Goal: Task Accomplishment & Management: Manage account settings

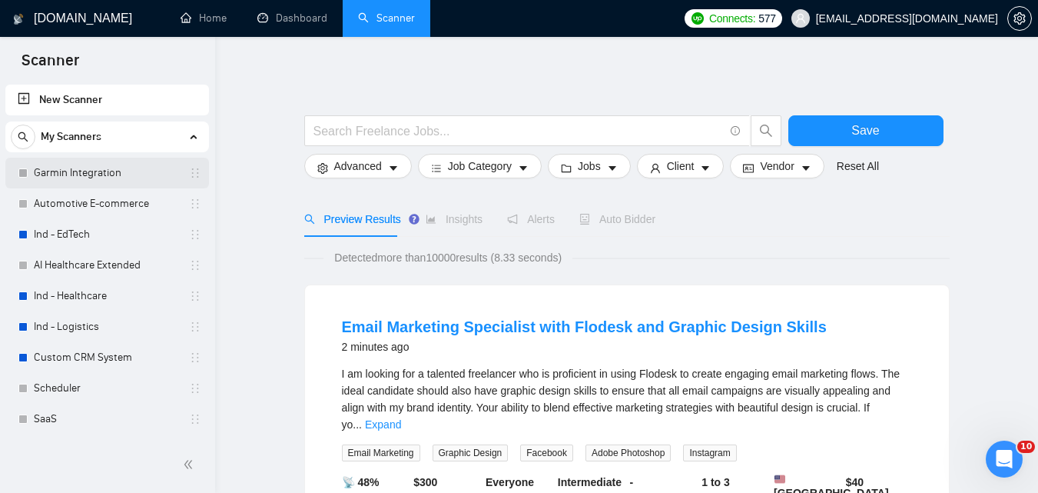
click at [127, 171] on link "Garmin Integration" at bounding box center [107, 173] width 146 height 31
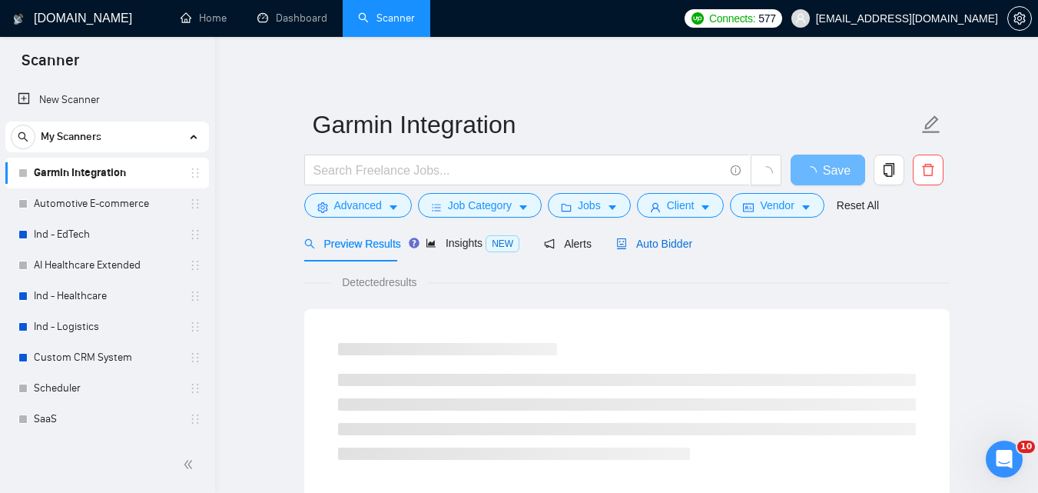
click at [653, 248] on span "Auto Bidder" at bounding box center [654, 243] width 76 height 12
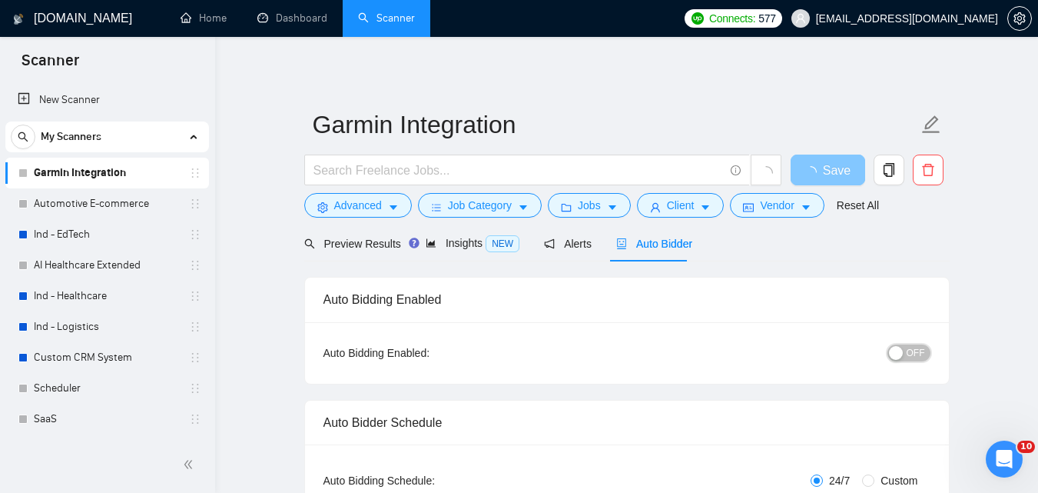
click at [903, 354] on div "button" at bounding box center [896, 353] width 14 height 14
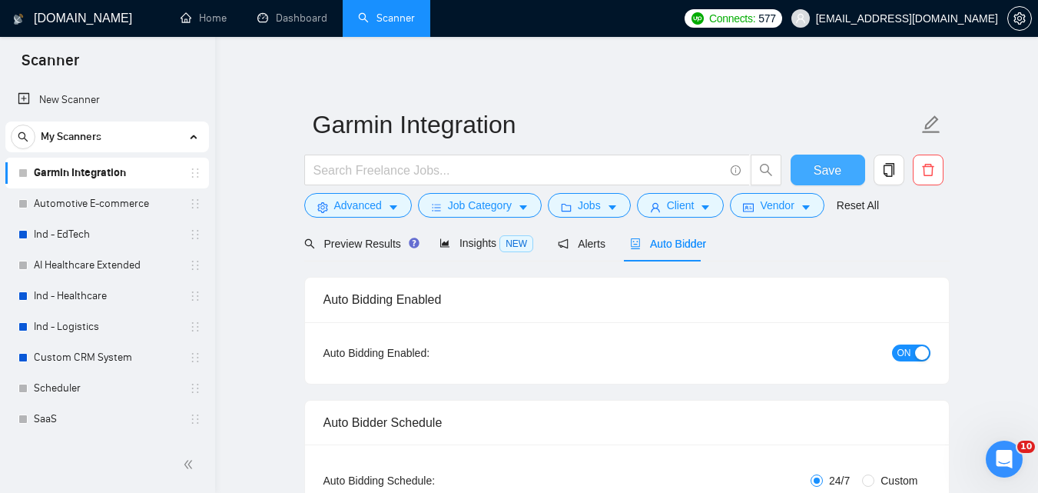
click at [822, 171] on span "Save" at bounding box center [828, 170] width 28 height 19
click at [113, 198] on link "Automotive E-commerce" at bounding box center [107, 203] width 146 height 31
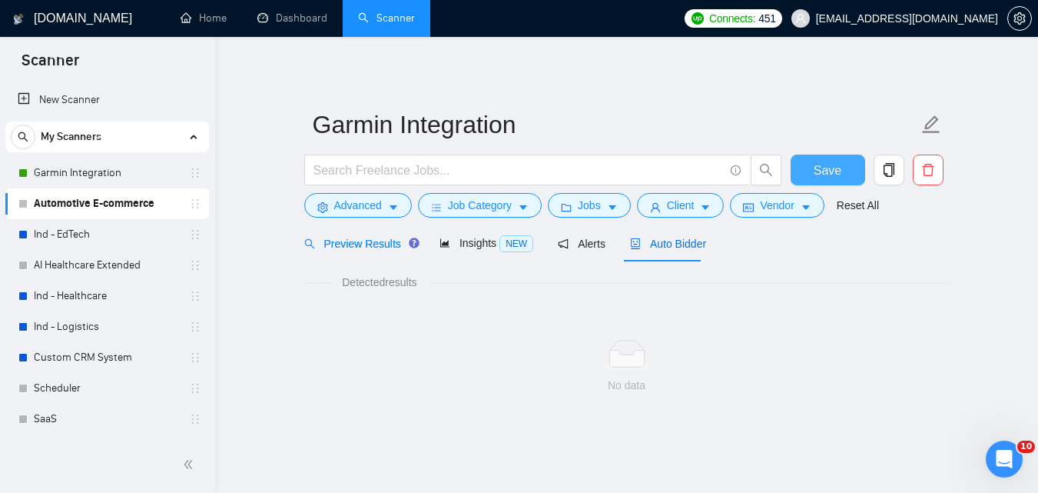
click at [679, 244] on span "Auto Bidder" at bounding box center [668, 243] width 76 height 12
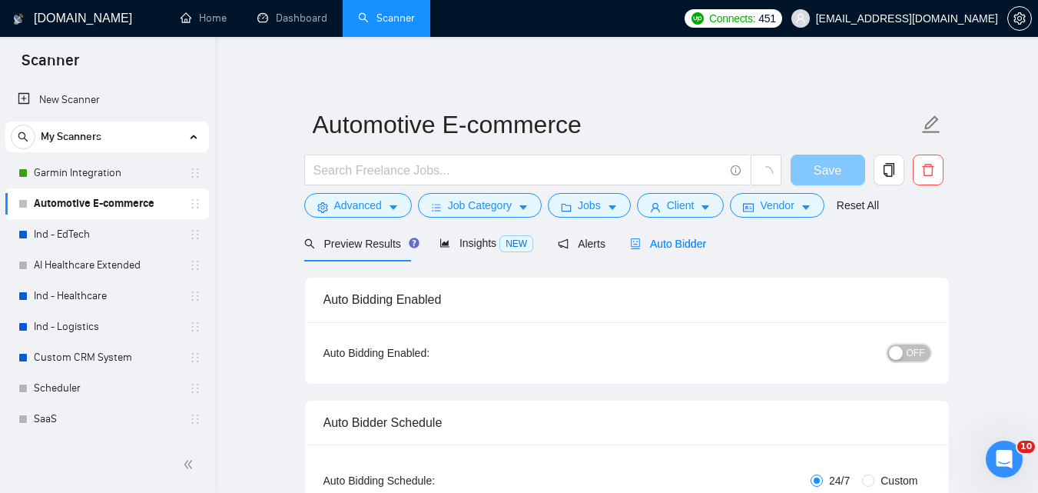
click at [907, 350] on button "OFF" at bounding box center [909, 352] width 43 height 17
click at [825, 174] on span "Save" at bounding box center [837, 170] width 28 height 19
click at [825, 174] on span "Save" at bounding box center [828, 170] width 28 height 19
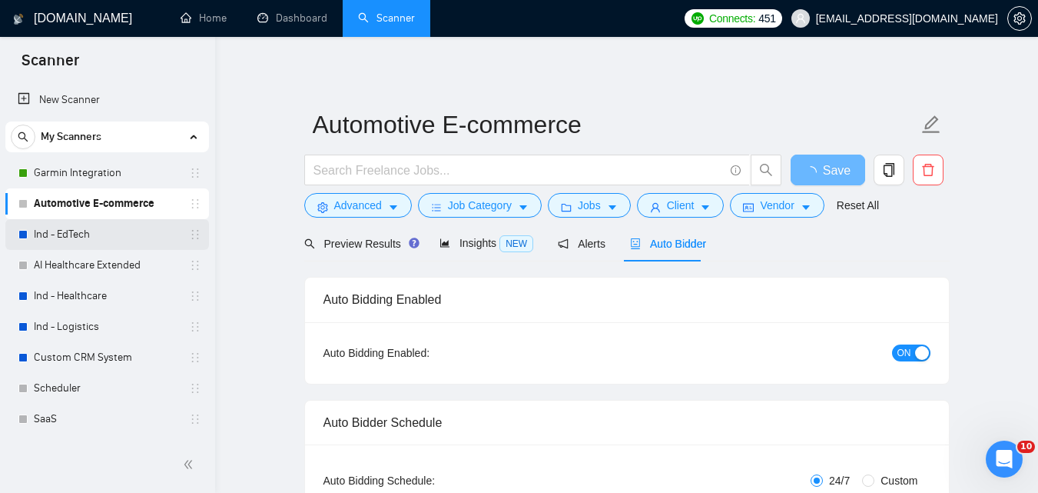
click at [114, 234] on link "Ind - EdTech" at bounding box center [107, 234] width 146 height 31
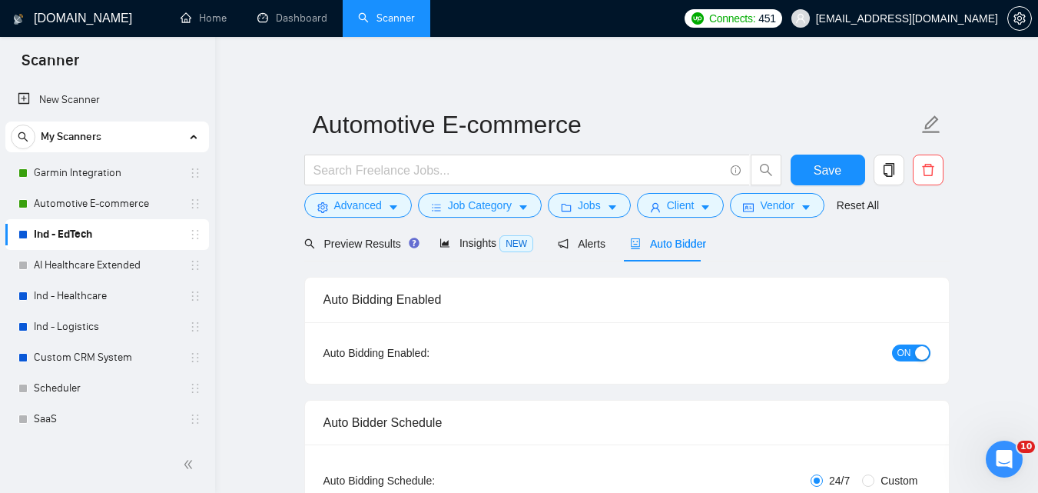
click at [685, 245] on span "Auto Bidder" at bounding box center [668, 243] width 76 height 12
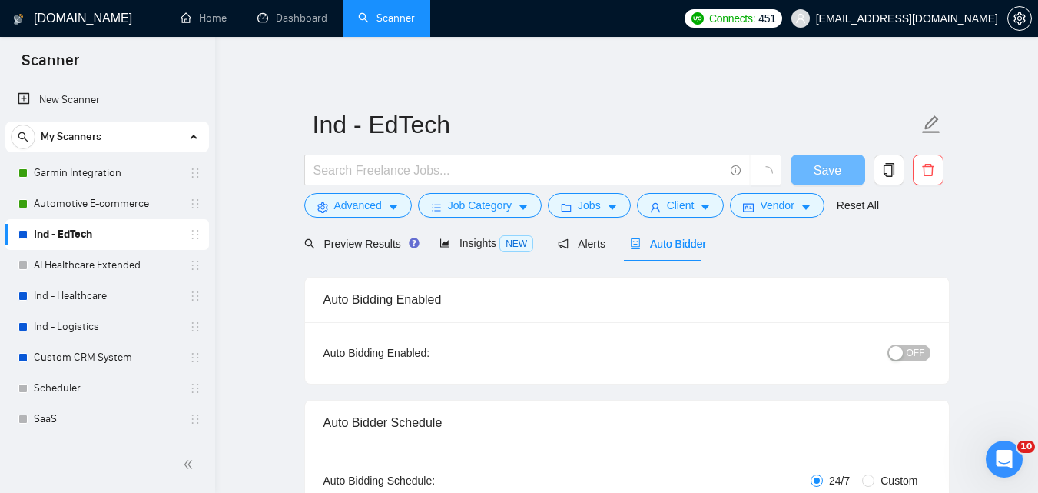
click at [908, 359] on button "OFF" at bounding box center [909, 352] width 43 height 17
checkbox input "true"
click at [829, 171] on span "Save" at bounding box center [828, 170] width 28 height 19
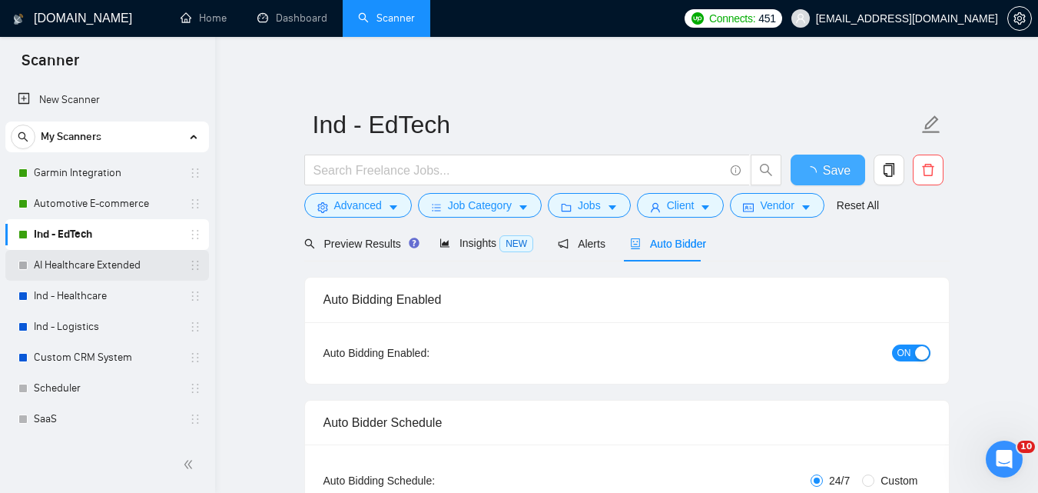
click at [97, 260] on link "AI Healthcare Extended" at bounding box center [107, 265] width 146 height 31
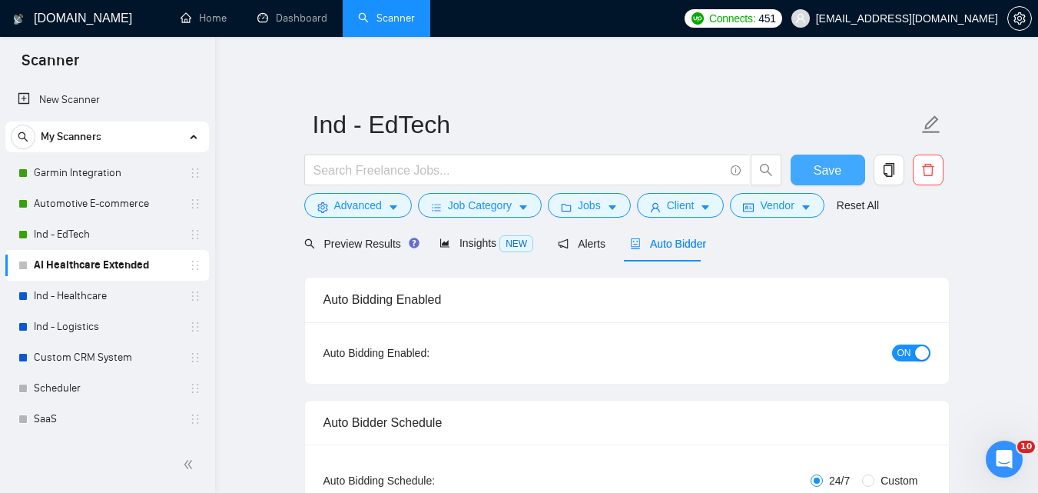
click at [670, 242] on span "Auto Bidder" at bounding box center [668, 243] width 76 height 12
click at [911, 347] on span "OFF" at bounding box center [916, 352] width 18 height 17
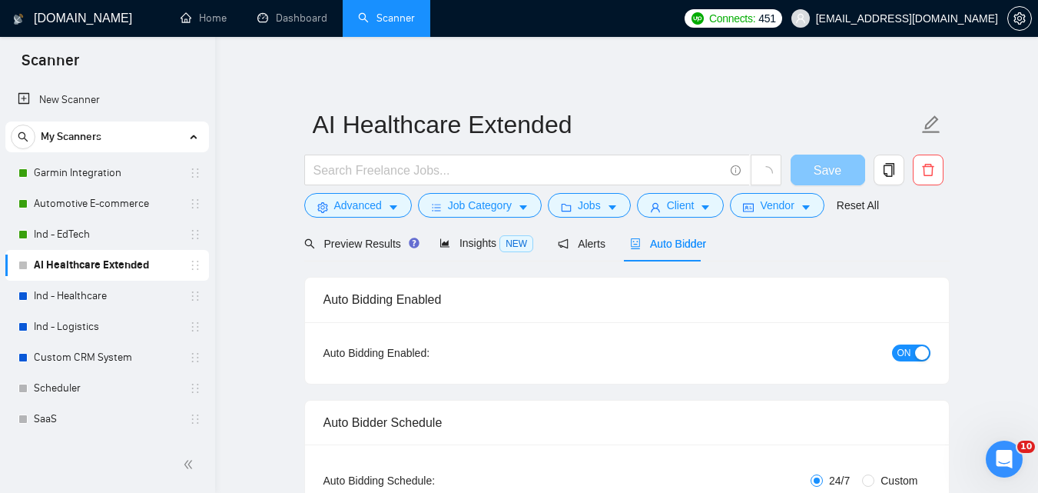
click at [812, 171] on button "Save" at bounding box center [828, 169] width 75 height 31
click at [840, 163] on span "Save" at bounding box center [828, 170] width 28 height 19
click at [90, 300] on link "Ind - Healthcare" at bounding box center [107, 296] width 146 height 31
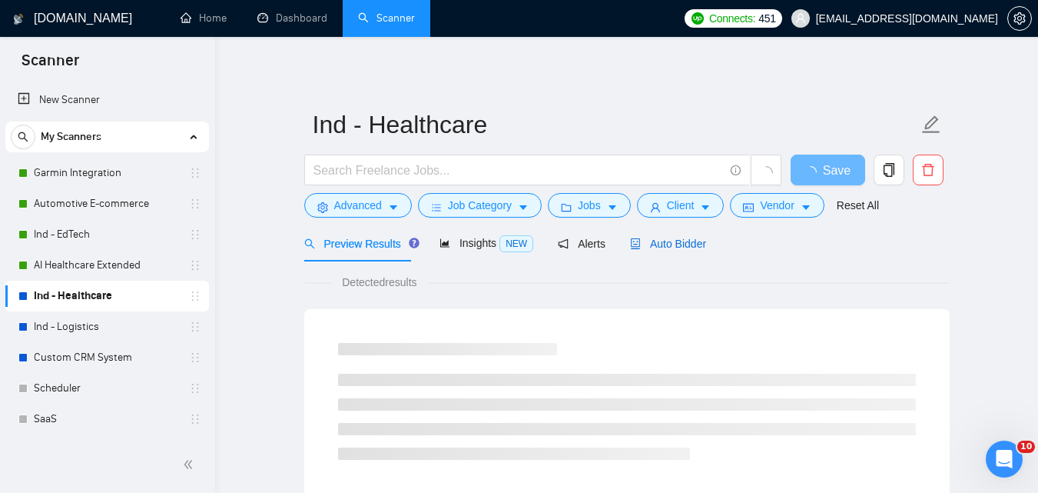
click at [639, 237] on span "Auto Bidder" at bounding box center [668, 243] width 76 height 12
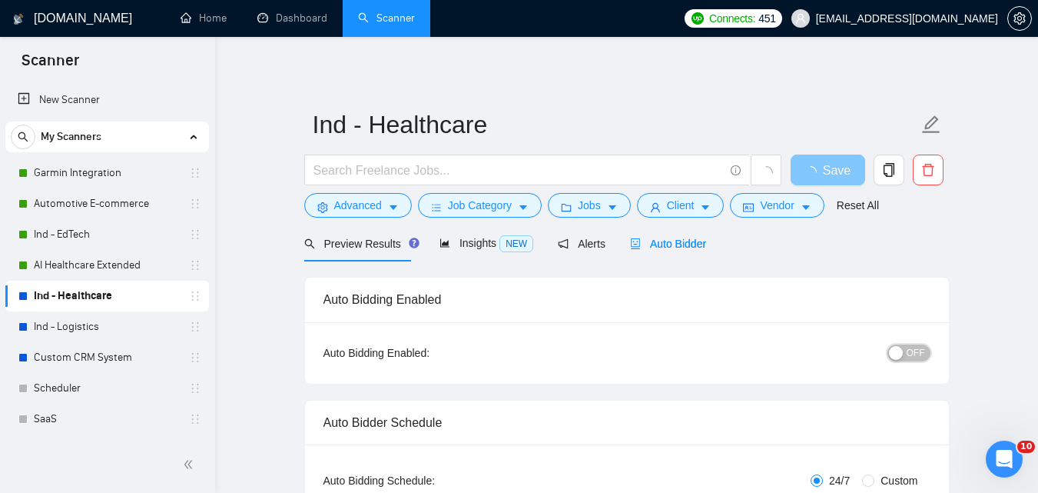
click at [918, 349] on span "OFF" at bounding box center [916, 352] width 18 height 17
click at [831, 171] on span "Save" at bounding box center [828, 170] width 28 height 19
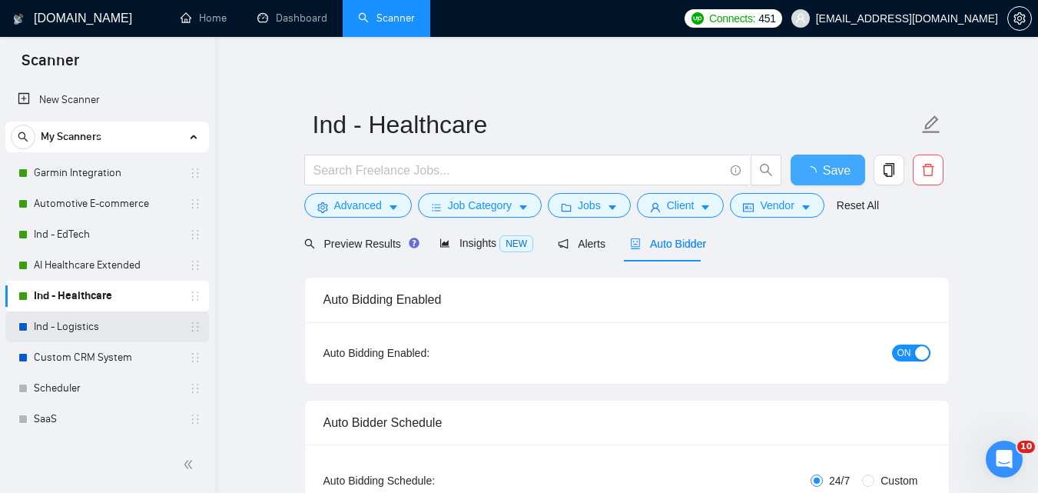
checkbox input "true"
click at [68, 317] on link "Ind - Logistics" at bounding box center [107, 326] width 146 height 31
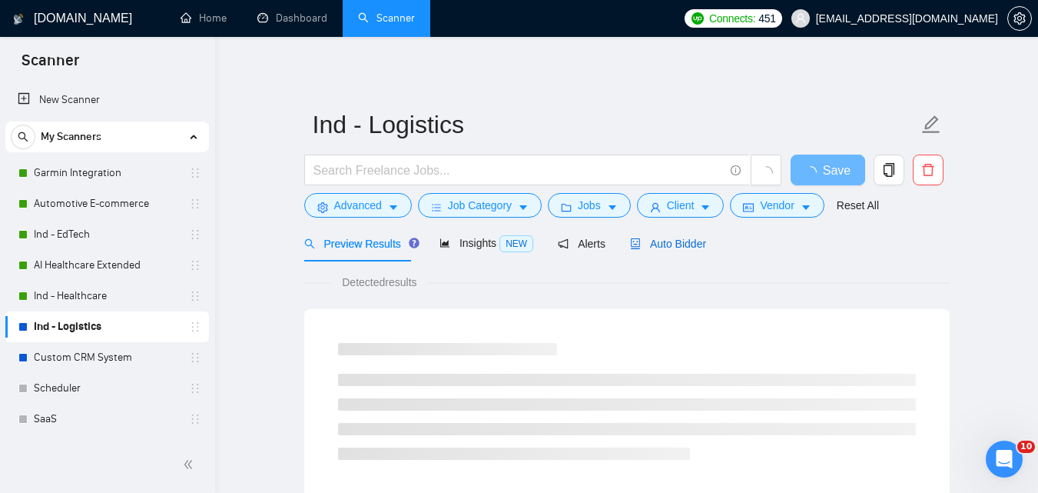
click at [662, 235] on div "Auto Bidder" at bounding box center [668, 243] width 76 height 17
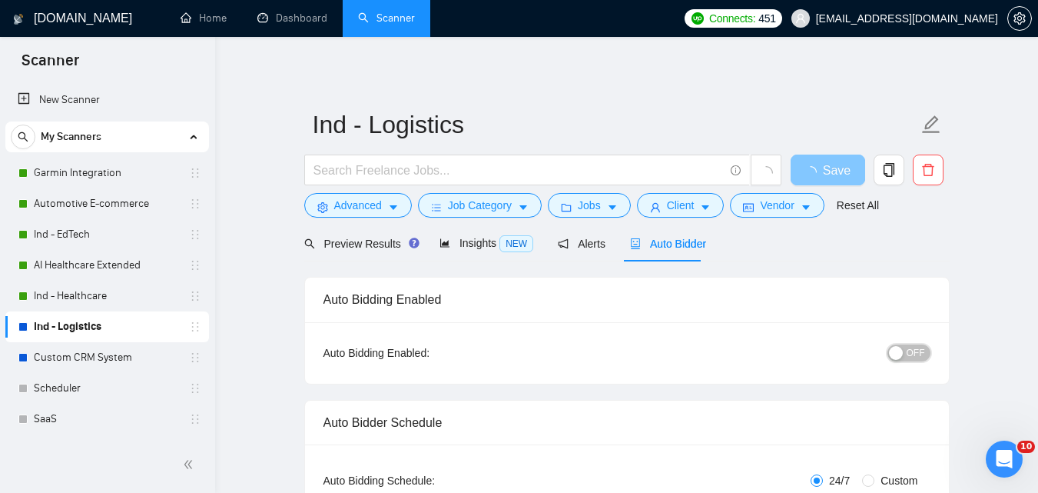
click at [911, 354] on span "OFF" at bounding box center [916, 352] width 18 height 17
checkbox input "true"
click at [838, 171] on span "Save" at bounding box center [828, 170] width 28 height 19
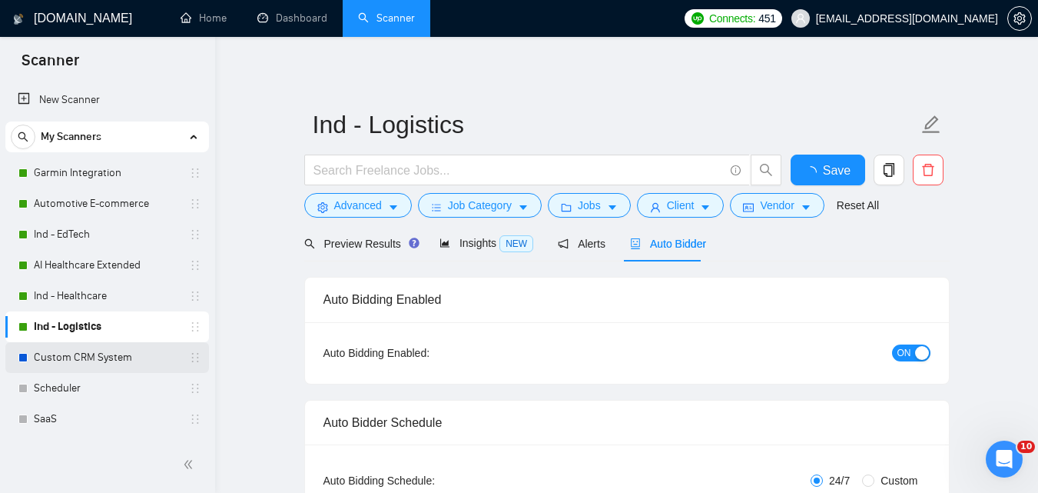
click at [112, 357] on link "Custom CRM System" at bounding box center [107, 357] width 146 height 31
checkbox input "true"
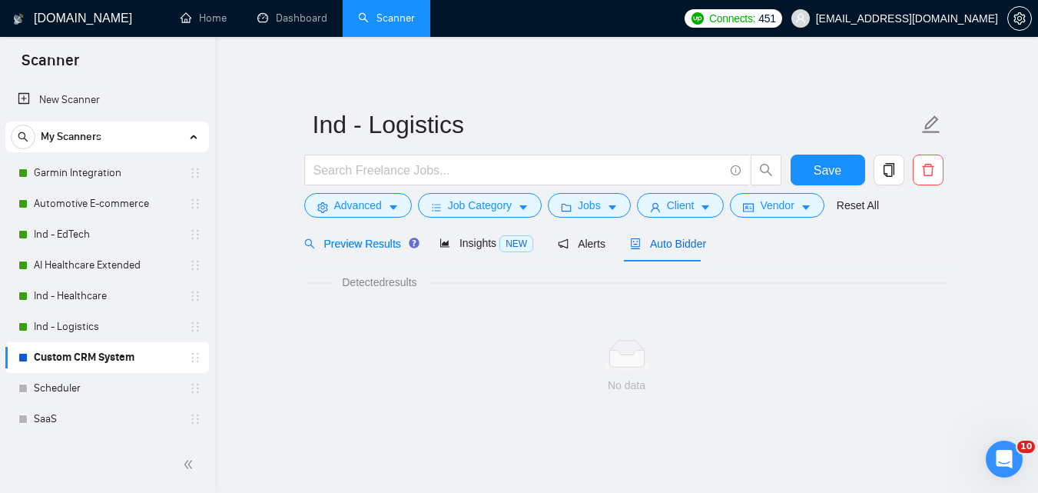
click at [672, 243] on span "Auto Bidder" at bounding box center [668, 243] width 76 height 12
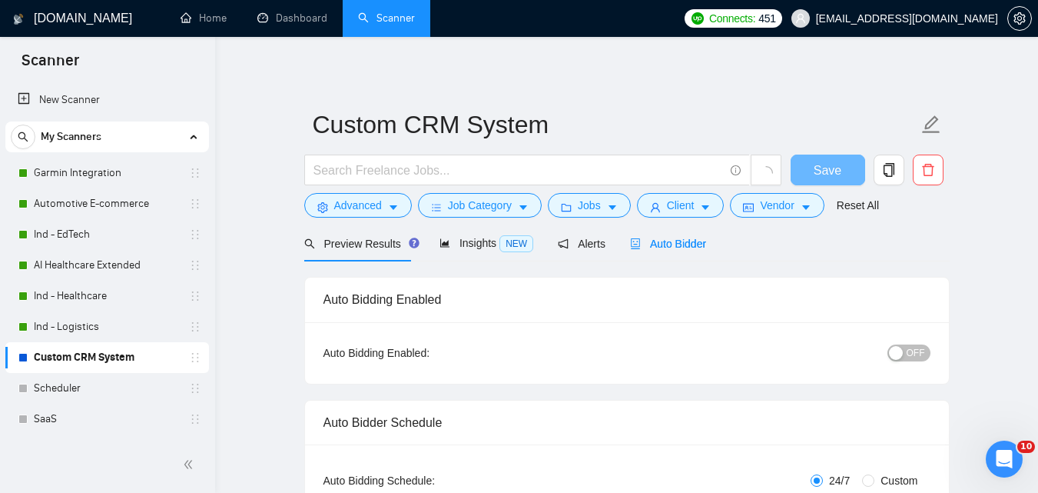
click at [909, 352] on span "OFF" at bounding box center [916, 352] width 18 height 17
click at [831, 176] on span "Save" at bounding box center [828, 170] width 28 height 19
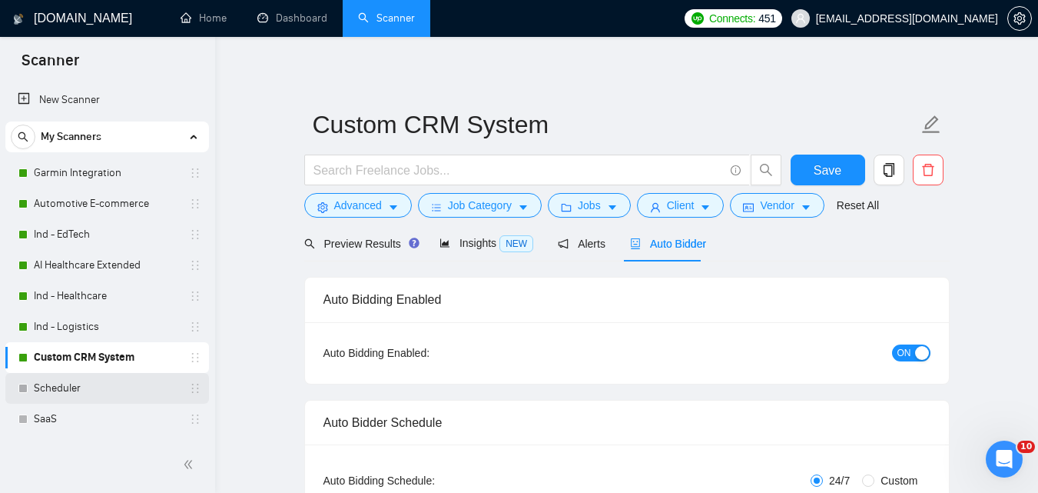
click at [96, 385] on link "Scheduler" at bounding box center [107, 388] width 146 height 31
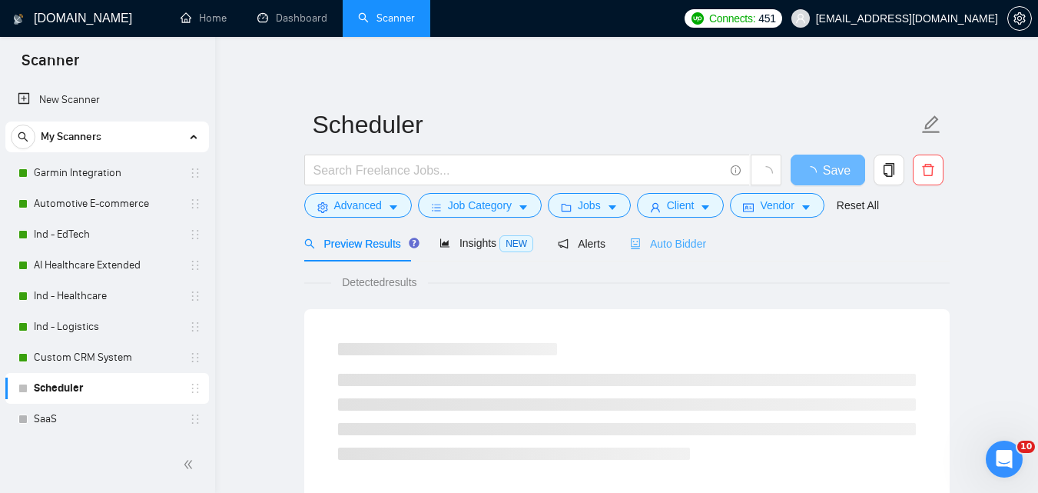
click at [665, 252] on div "Auto Bidder" at bounding box center [668, 243] width 76 height 36
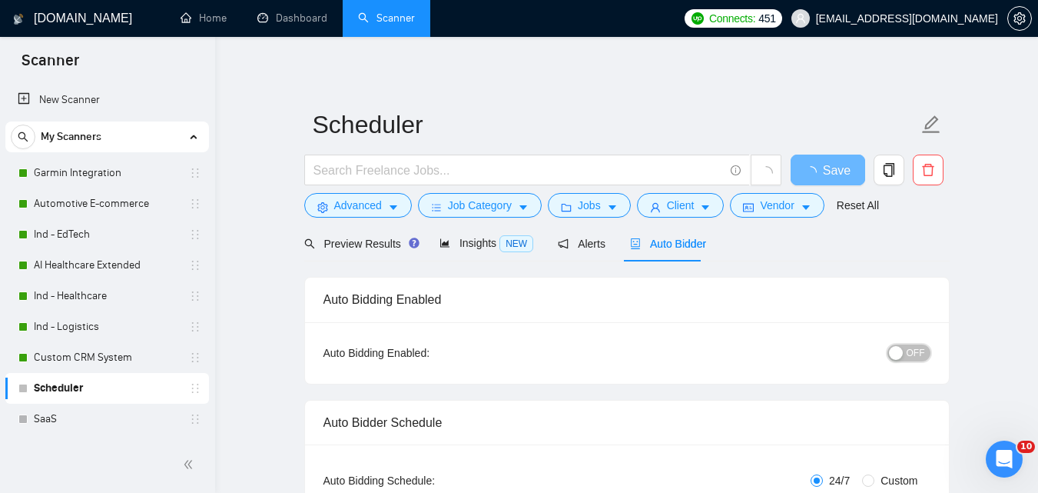
click at [905, 350] on button "OFF" at bounding box center [909, 352] width 43 height 17
click at [825, 170] on span "Save" at bounding box center [828, 170] width 28 height 19
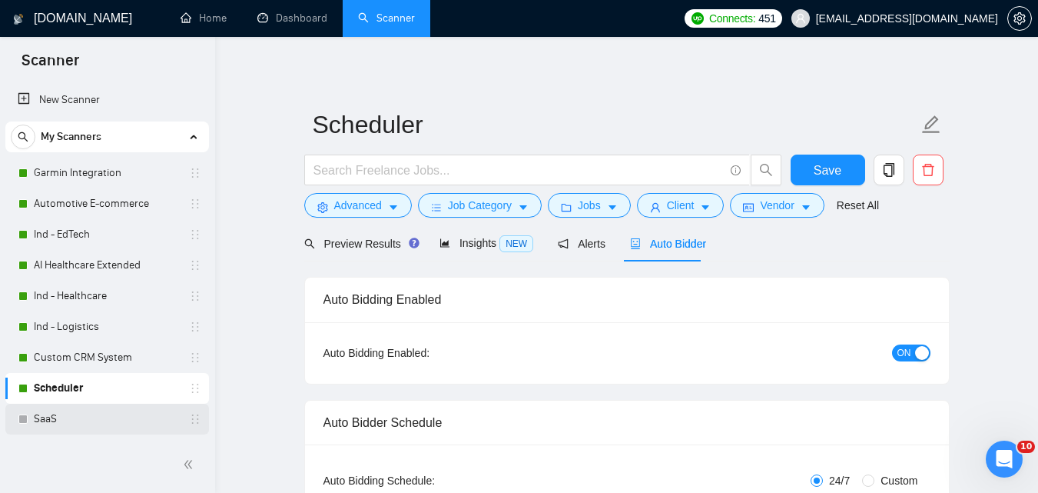
click at [94, 403] on link "SaaS" at bounding box center [107, 418] width 146 height 31
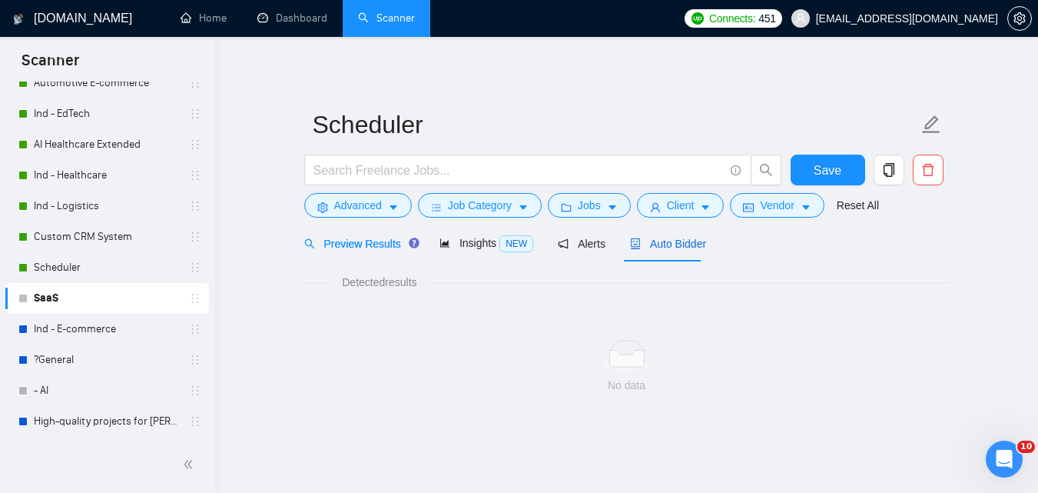
click at [679, 237] on span "Auto Bidder" at bounding box center [668, 243] width 76 height 12
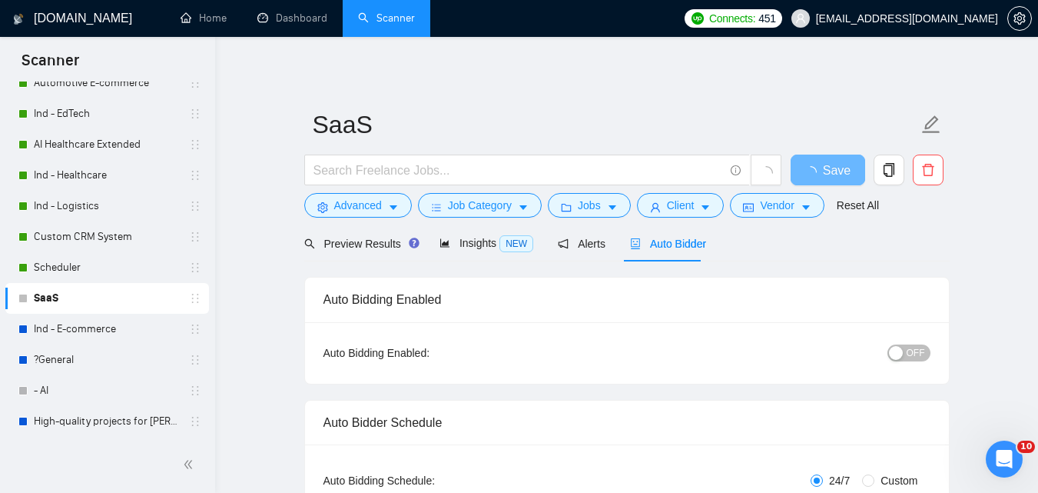
click at [907, 347] on button "OFF" at bounding box center [909, 352] width 43 height 17
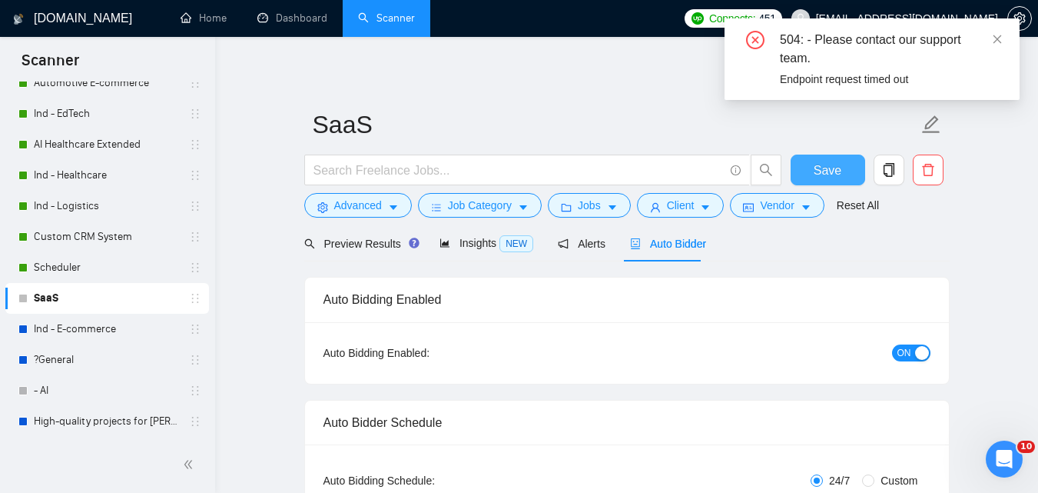
click at [842, 173] on button "Save" at bounding box center [828, 169] width 75 height 31
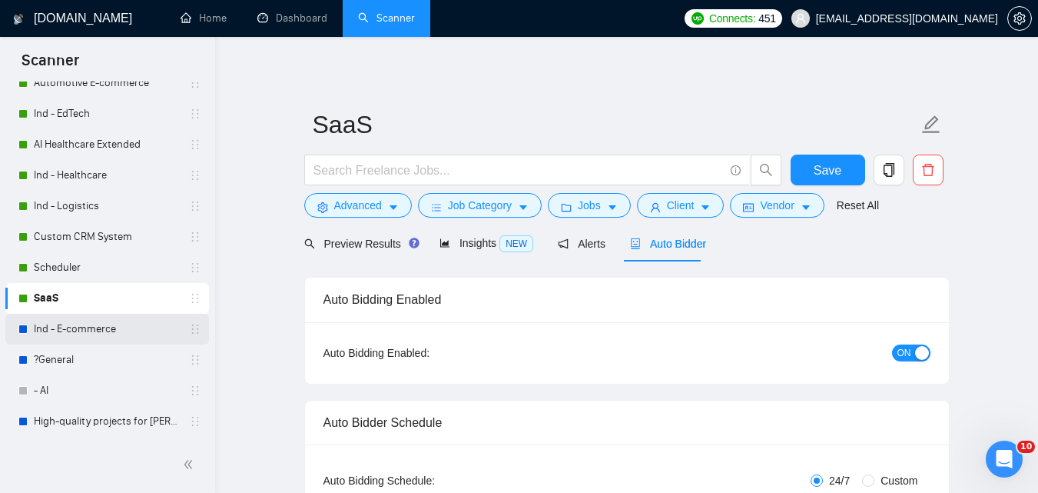
click at [112, 323] on link "Ind - E-commerce" at bounding box center [107, 329] width 146 height 31
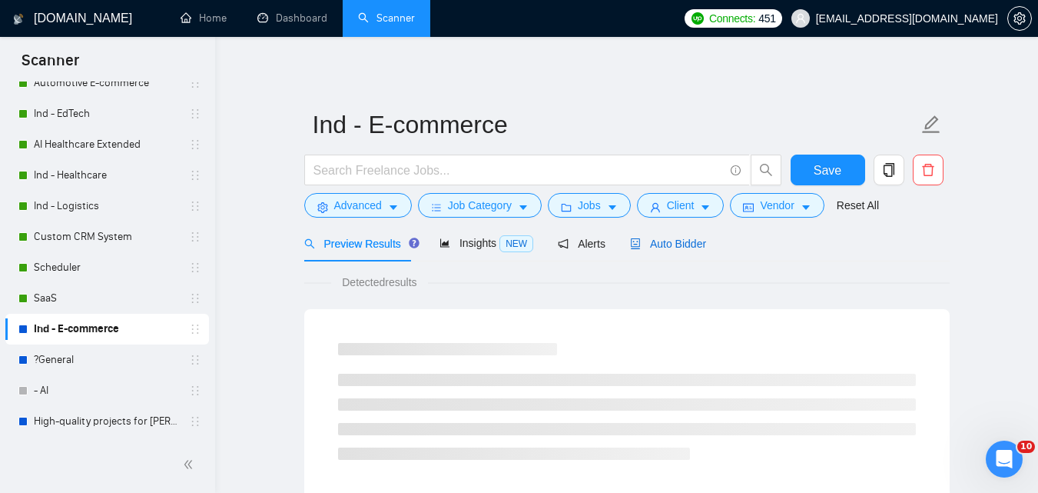
click at [672, 239] on span "Auto Bidder" at bounding box center [668, 243] width 76 height 12
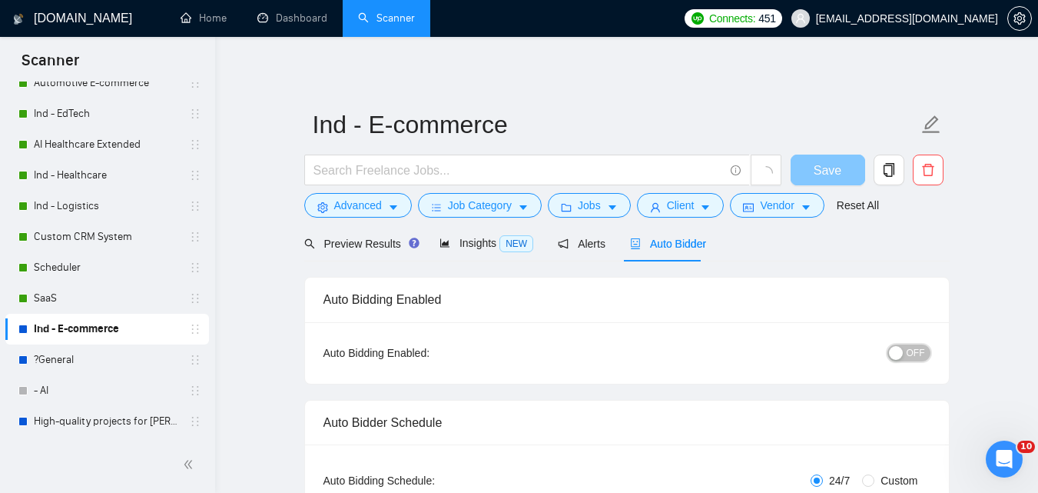
click at [908, 353] on span "OFF" at bounding box center [916, 352] width 18 height 17
checkbox input "true"
click at [816, 171] on span "Save" at bounding box center [828, 170] width 28 height 19
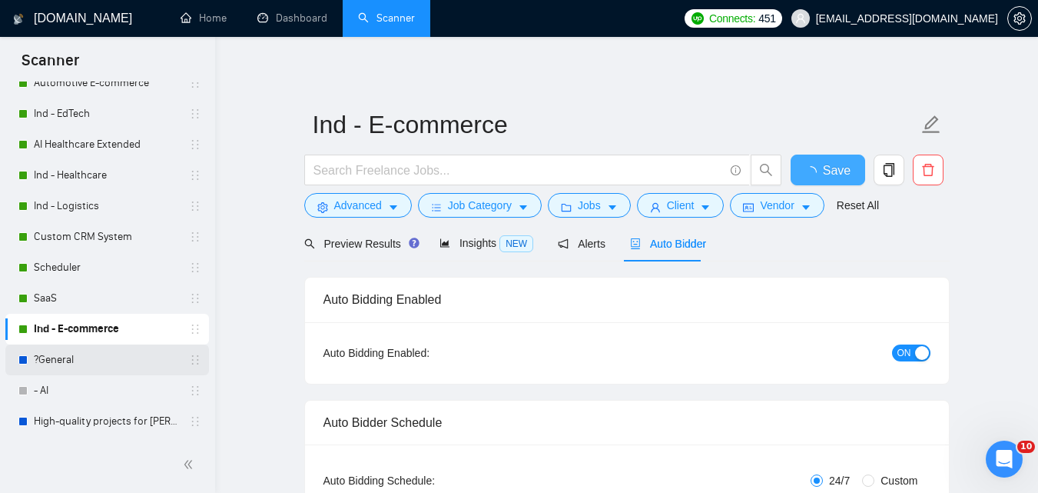
checkbox input "true"
click at [52, 355] on link "?General" at bounding box center [107, 359] width 146 height 31
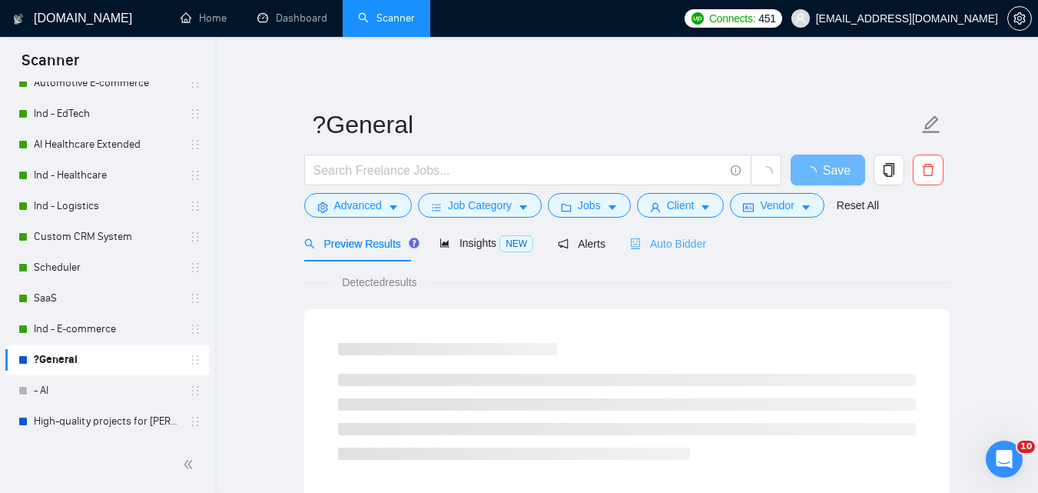
click at [659, 252] on div "Auto Bidder" at bounding box center [668, 243] width 76 height 36
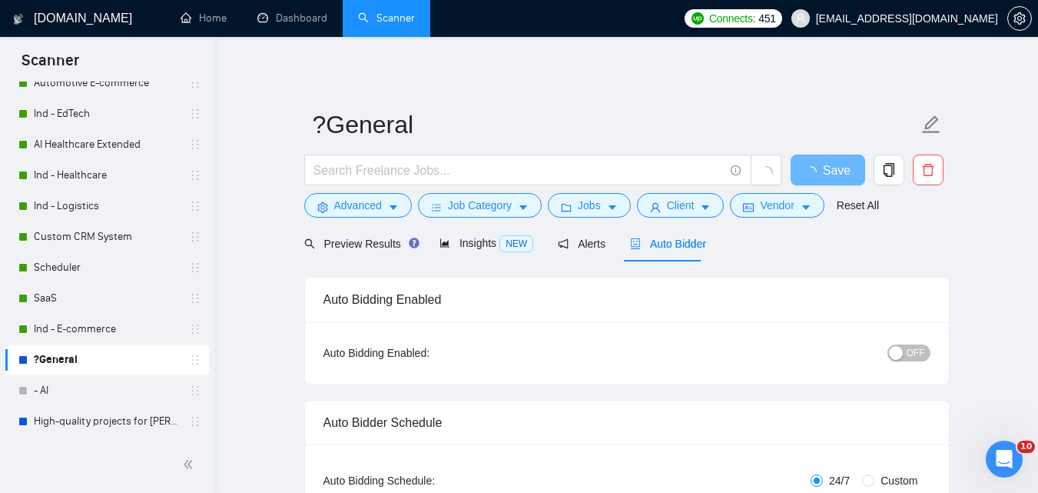
checkbox input "true"
click at [902, 341] on div "OFF" at bounding box center [829, 352] width 202 height 25
click at [901, 349] on div "button" at bounding box center [896, 353] width 14 height 14
click at [836, 168] on span "Save" at bounding box center [828, 170] width 28 height 19
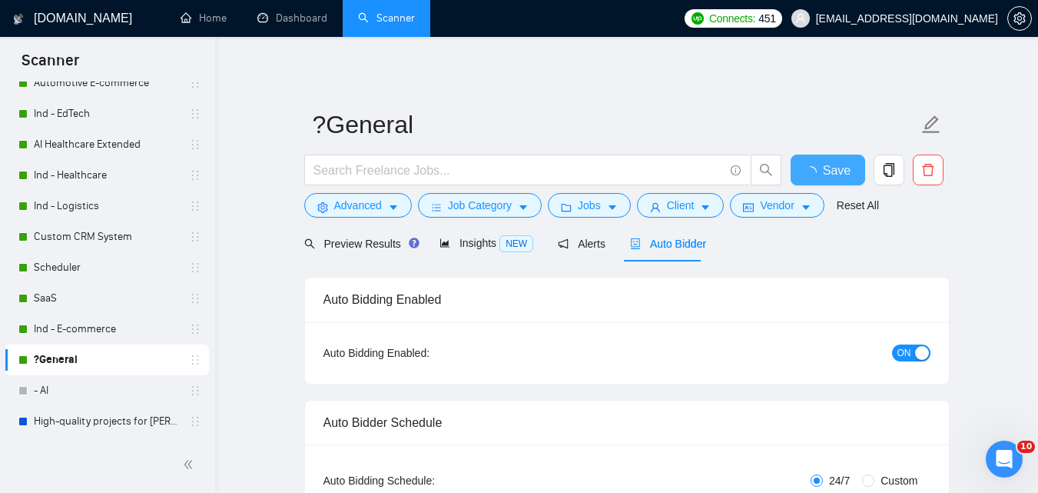
checkbox input "true"
